Goal: Transaction & Acquisition: Download file/media

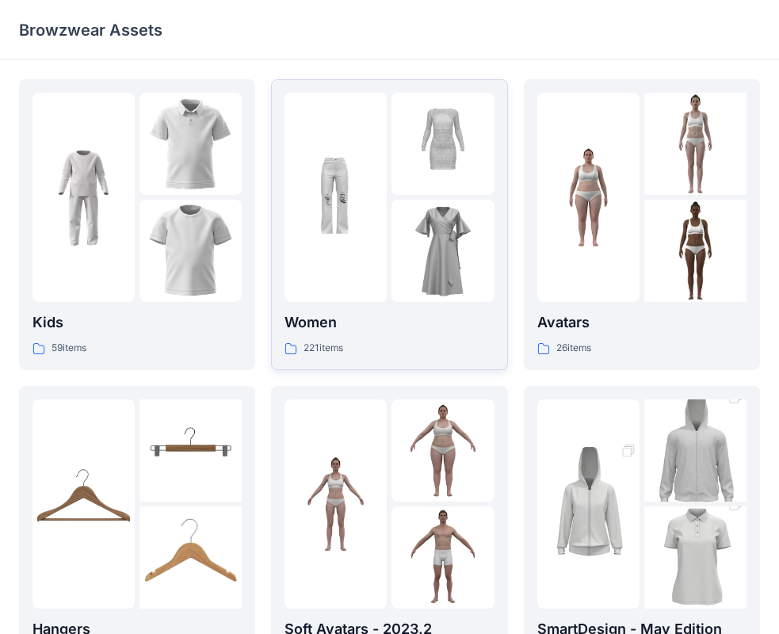
click at [381, 323] on p "Women" at bounding box center [388, 322] width 209 height 22
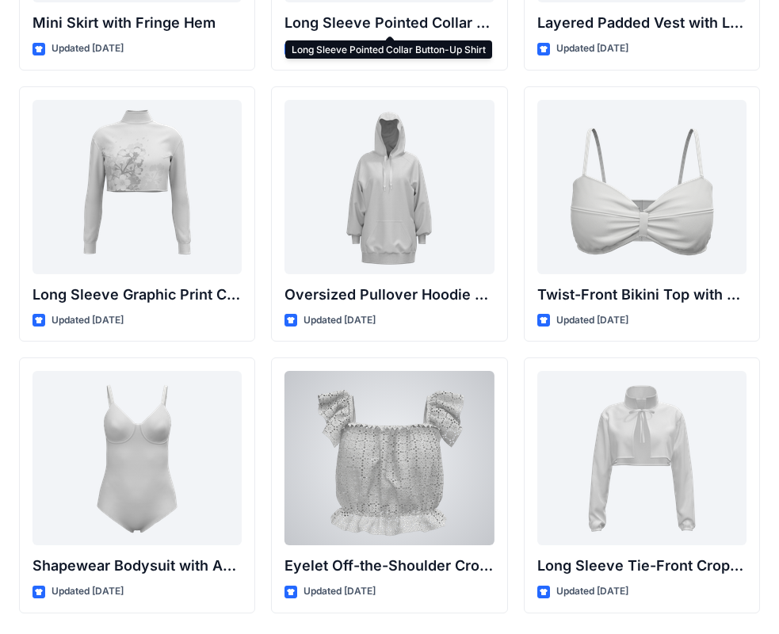
scroll to position [4933, 0]
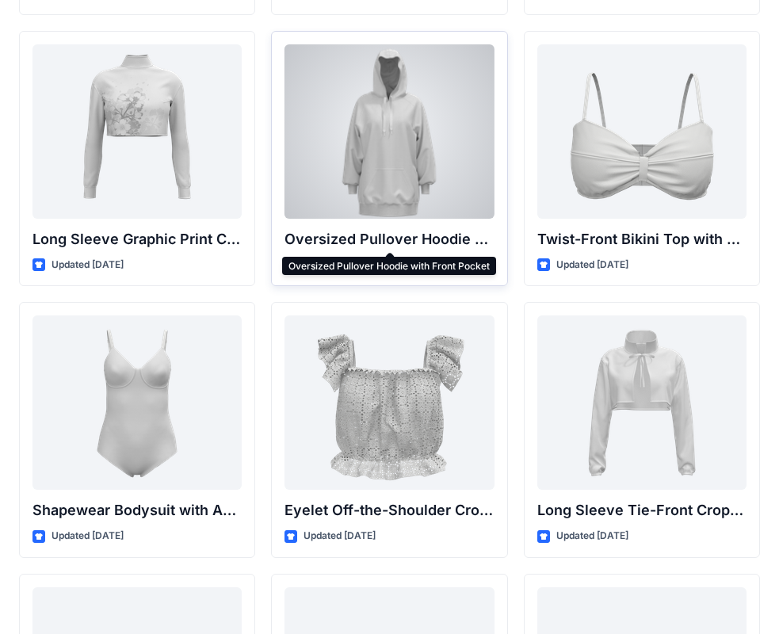
click at [427, 234] on p "Oversized Pullover Hoodie with Front Pocket" at bounding box center [388, 239] width 209 height 22
click at [396, 161] on div at bounding box center [388, 131] width 209 height 174
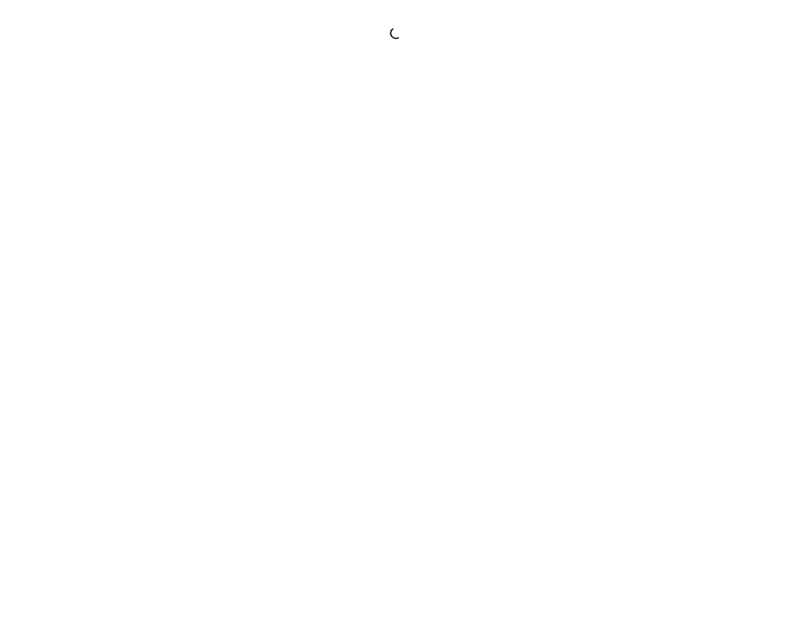
click at [396, 161] on div at bounding box center [396, 317] width 792 height 634
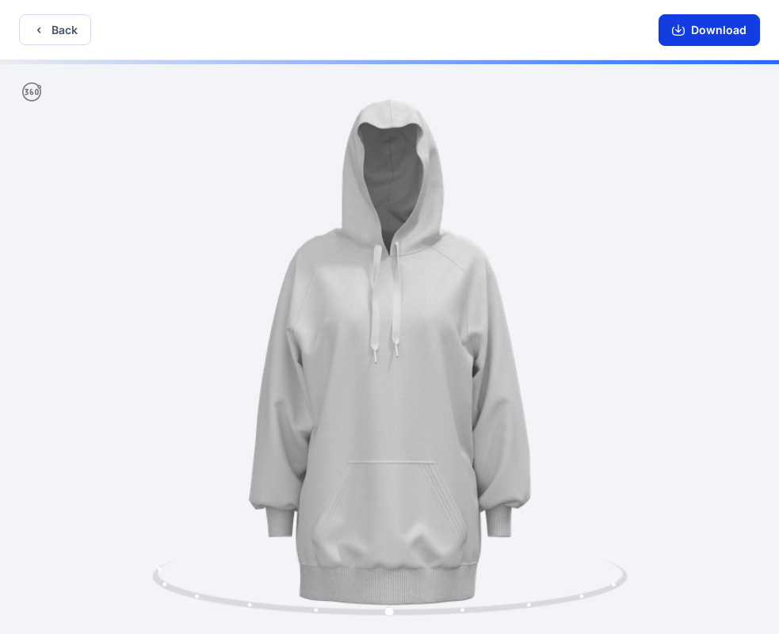
click at [715, 30] on button "Download" at bounding box center [708, 30] width 101 height 32
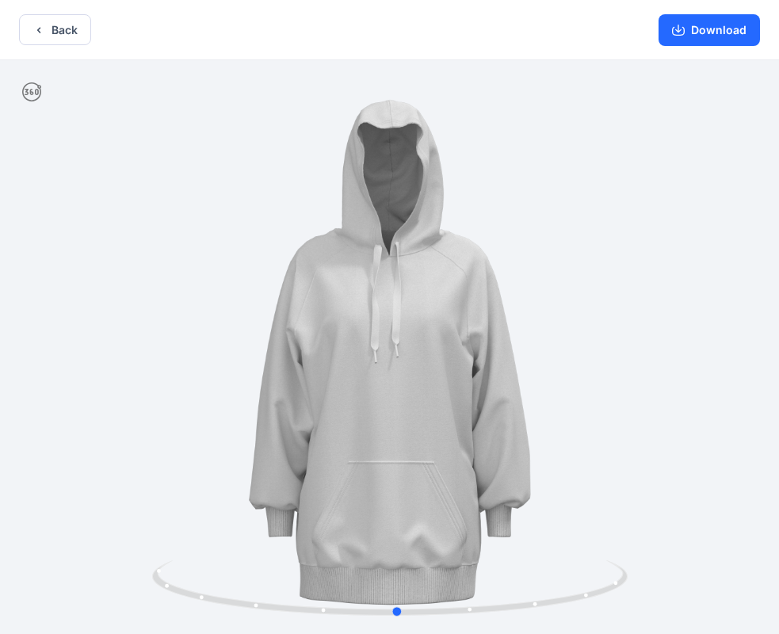
drag, startPoint x: 483, startPoint y: 451, endPoint x: 17, endPoint y: 476, distance: 467.3
click at [17, 476] on div at bounding box center [389, 348] width 779 height 577
